Goal: Find specific page/section

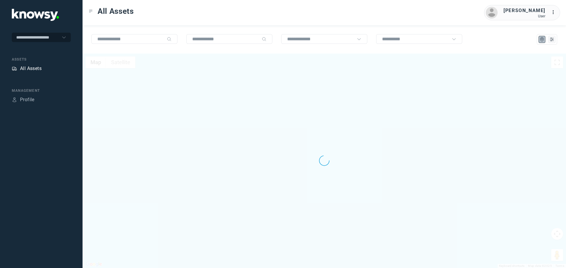
click at [37, 68] on div "All Assets" at bounding box center [31, 68] width 22 height 7
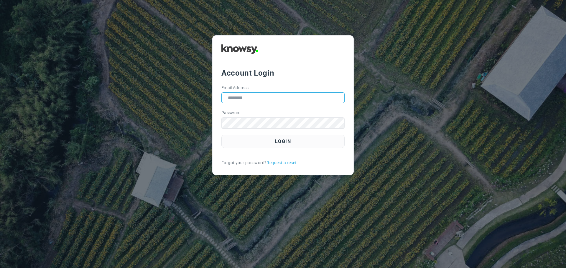
type input "**********"
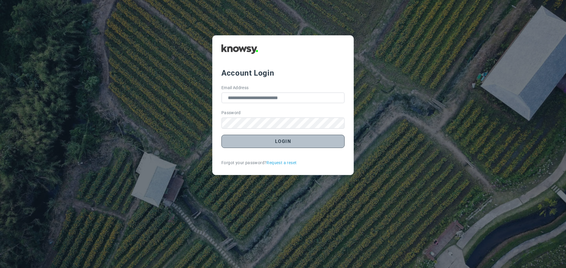
click at [275, 142] on button "Login" at bounding box center [282, 141] width 123 height 13
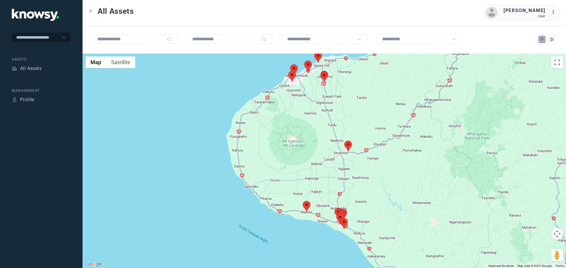
click at [309, 202] on img at bounding box center [307, 206] width 8 height 11
click at [303, 201] on area at bounding box center [303, 201] width 0 height 0
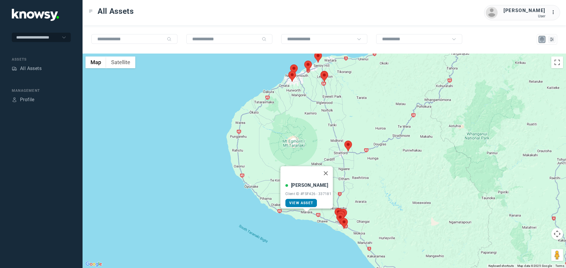
click at [309, 201] on span "View Asset" at bounding box center [301, 203] width 24 height 4
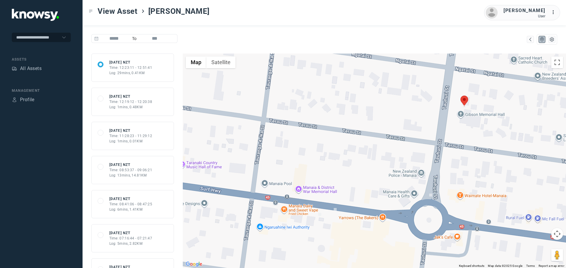
click at [134, 104] on div "Time: 12:19:12 - 12:20:38" at bounding box center [130, 101] width 43 height 5
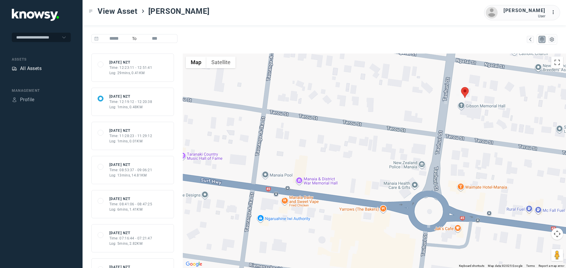
click at [34, 70] on div "All Assets" at bounding box center [31, 68] width 22 height 7
